Goal: Task Accomplishment & Management: Manage account settings

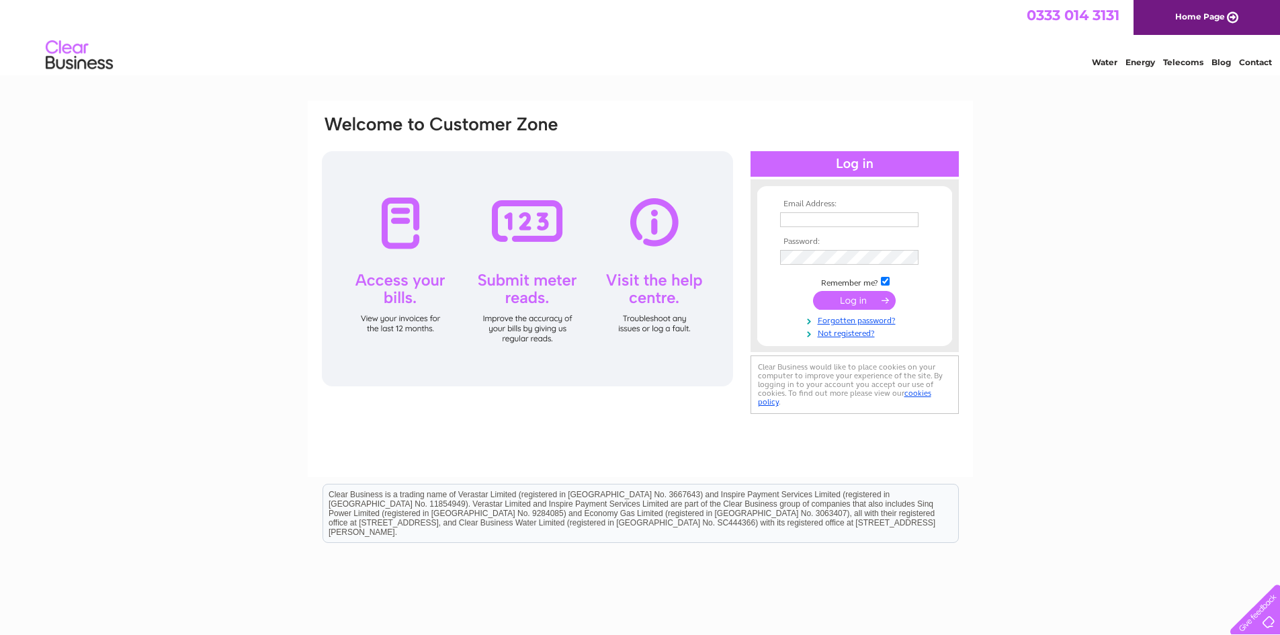
type input "[EMAIL_ADDRESS][DOMAIN_NAME]"
click at [853, 303] on input "submit" at bounding box center [854, 300] width 83 height 19
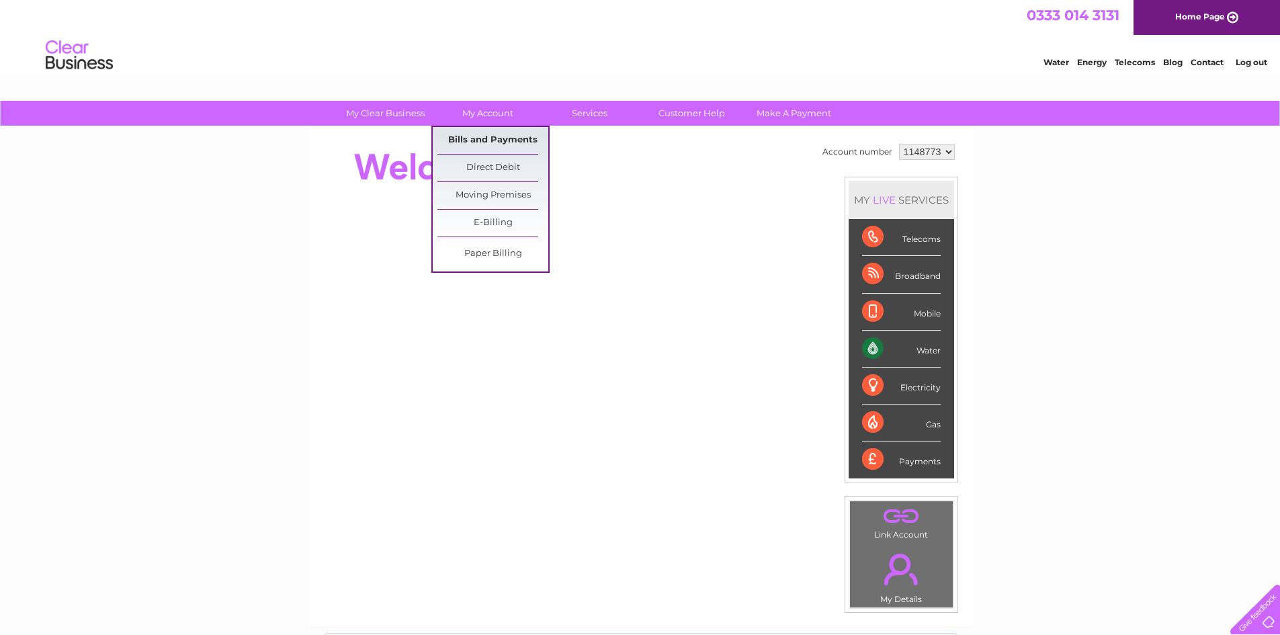
click at [501, 137] on link "Bills and Payments" at bounding box center [493, 140] width 111 height 27
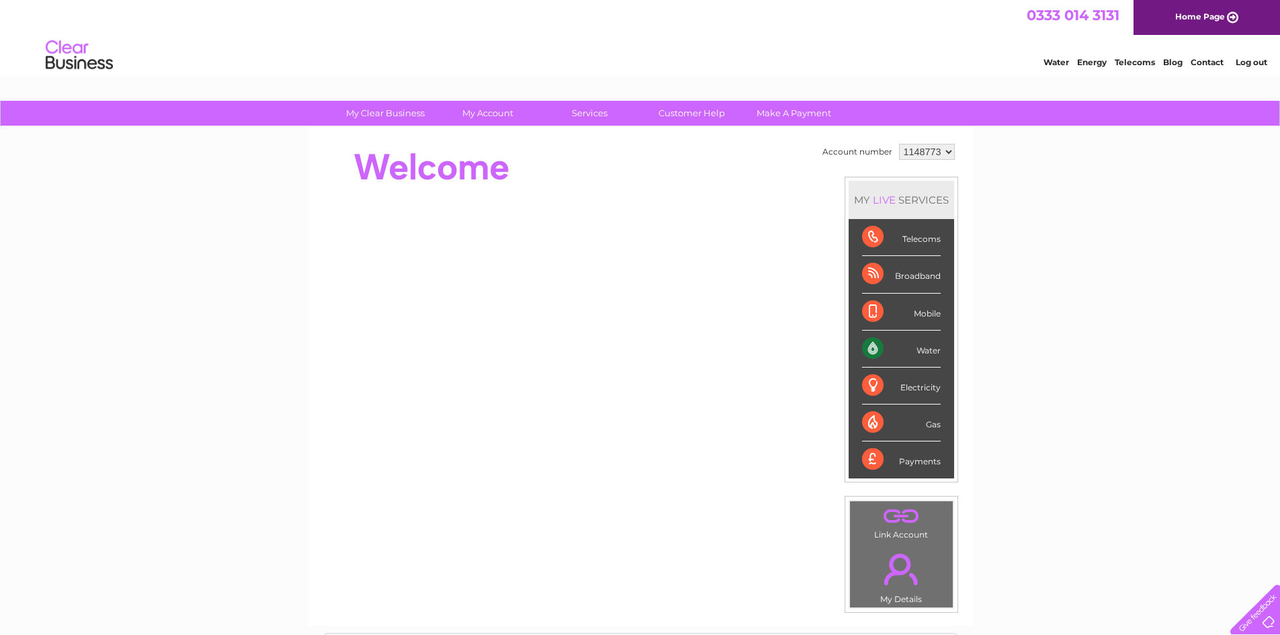
click at [905, 349] on div "Water" at bounding box center [901, 349] width 79 height 37
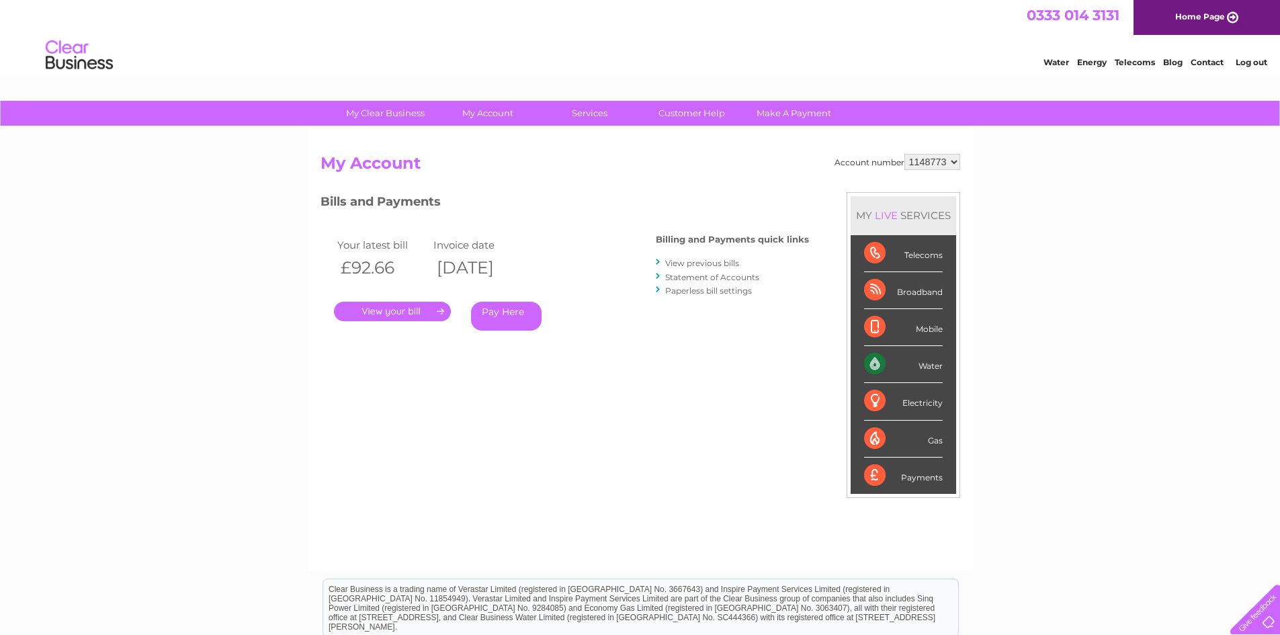
drag, startPoint x: 399, startPoint y: 311, endPoint x: 415, endPoint y: 312, distance: 16.2
click at [399, 311] on link "." at bounding box center [392, 311] width 117 height 19
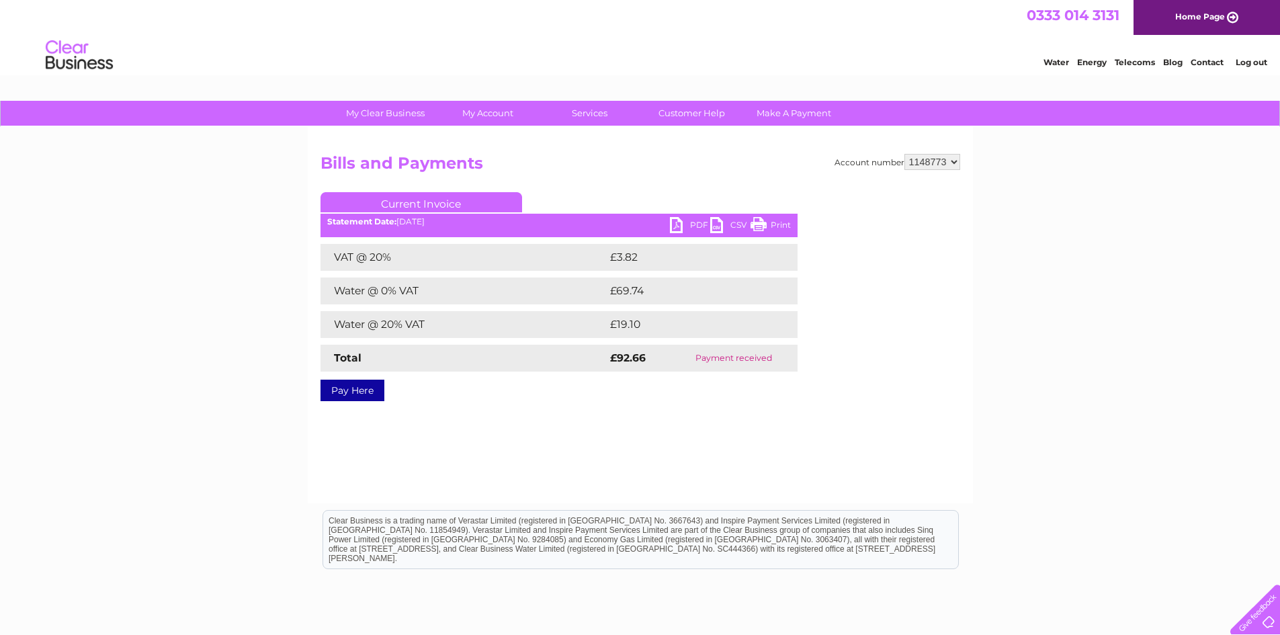
click at [710, 413] on div "Account number 1148773 Bills and Payments Current Invoice PDF CSV Print VAT @ 2…" at bounding box center [640, 315] width 665 height 376
click at [684, 221] on link "PDF" at bounding box center [690, 226] width 40 height 19
click at [689, 227] on link "PDF" at bounding box center [690, 226] width 40 height 19
click at [688, 227] on link "PDF" at bounding box center [690, 226] width 40 height 19
